Goal: Task Accomplishment & Management: Use online tool/utility

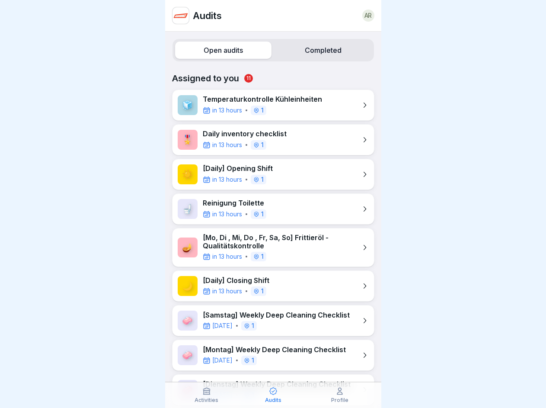
click at [221, 50] on label "Open audits" at bounding box center [223, 49] width 96 height 17
click at [317, 50] on label "Completed" at bounding box center [323, 49] width 96 height 17
click at [207, 395] on icon at bounding box center [206, 390] width 9 height 9
click at [273, 395] on icon at bounding box center [273, 390] width 9 height 9
click at [340, 395] on icon at bounding box center [339, 390] width 9 height 9
